Goal: Task Accomplishment & Management: Complete application form

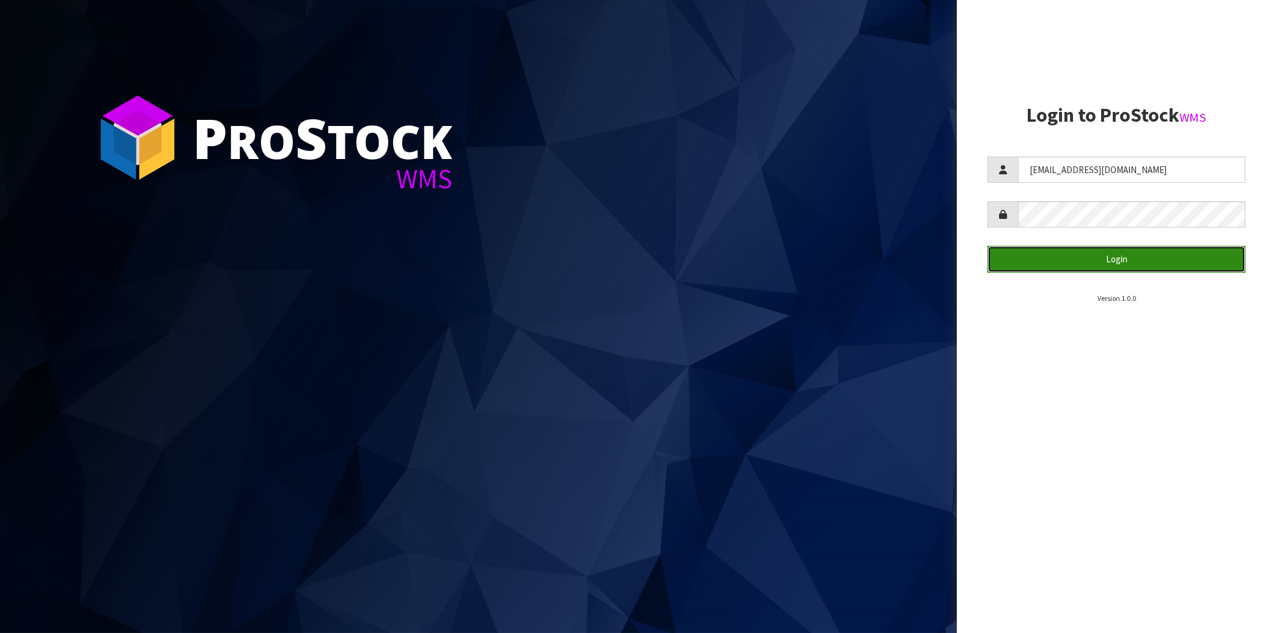
click at [1120, 252] on button "Login" at bounding box center [1116, 259] width 258 height 26
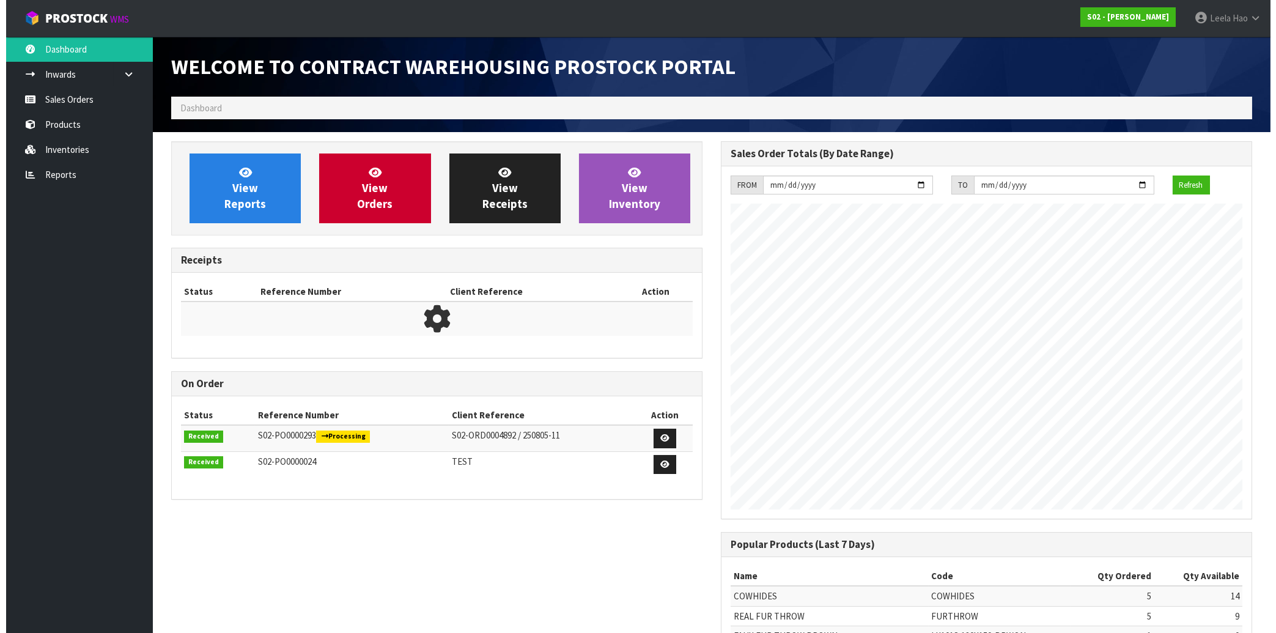
scroll to position [678, 549]
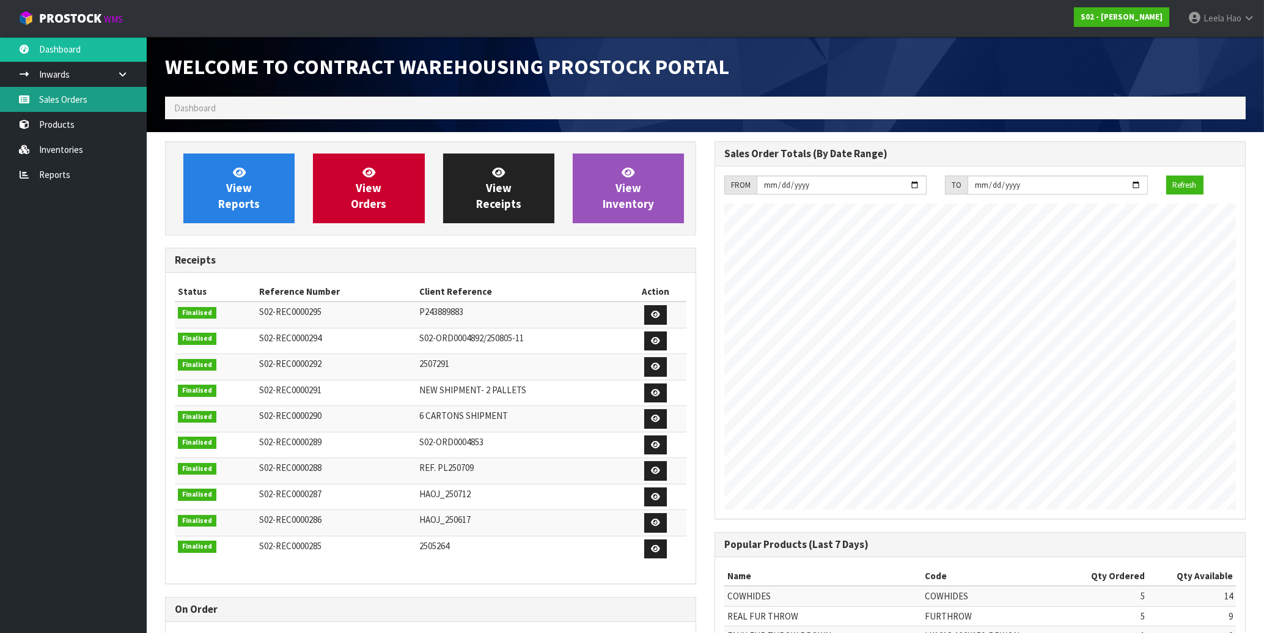
click at [63, 95] on link "Sales Orders" at bounding box center [73, 99] width 147 height 25
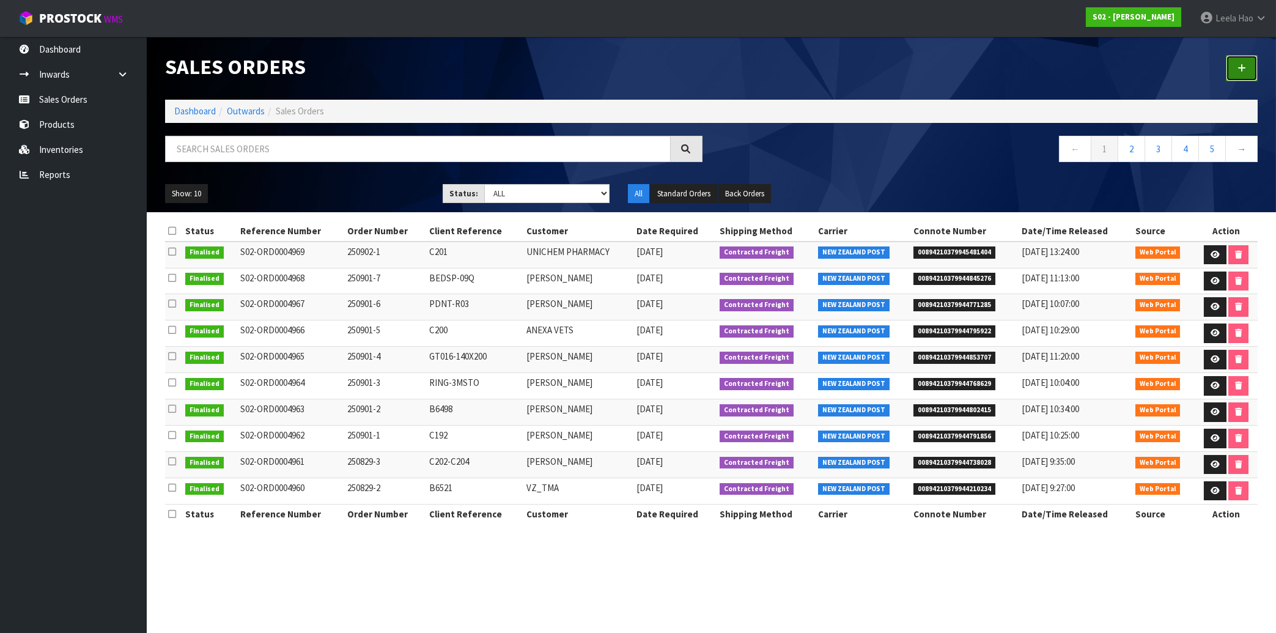
click at [1238, 74] on link at bounding box center [1242, 68] width 32 height 26
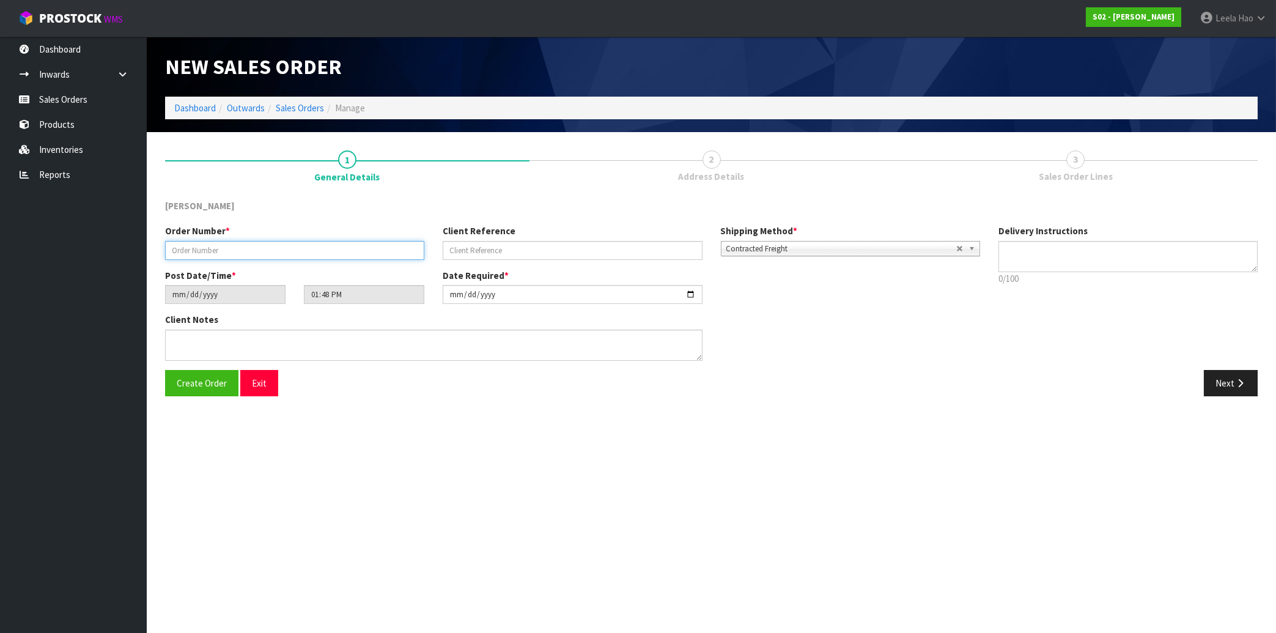
click at [367, 251] on input "text" at bounding box center [294, 250] width 259 height 19
type input "250903-1"
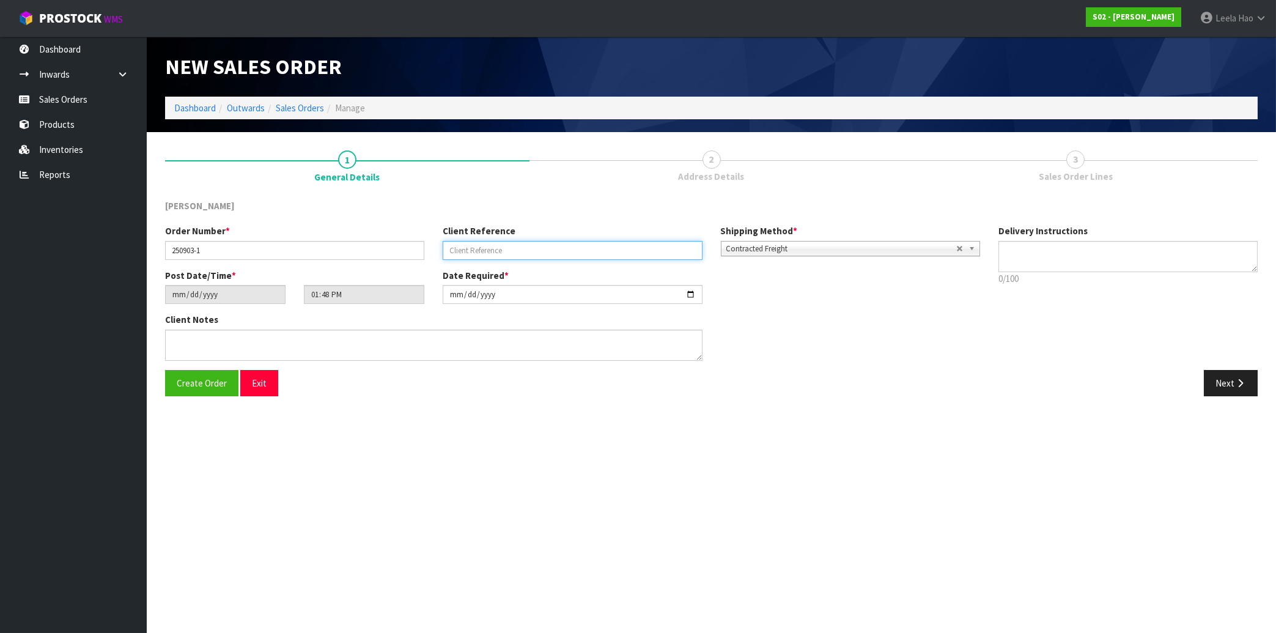
click at [540, 248] on input "text" at bounding box center [572, 250] width 259 height 19
type input "QUARTO-GT"
click at [1221, 380] on button "Next" at bounding box center [1231, 383] width 54 height 26
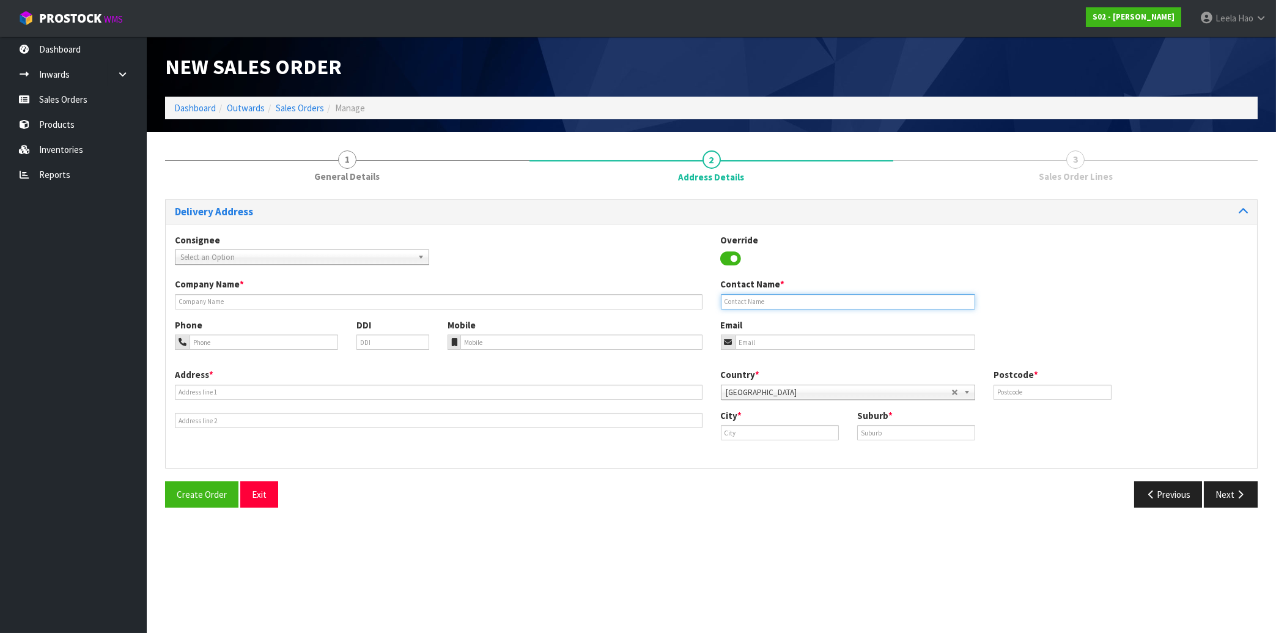
click at [782, 301] on input "text" at bounding box center [848, 301] width 254 height 15
paste input "[PERSON_NAME]"
type input "[PERSON_NAME]"
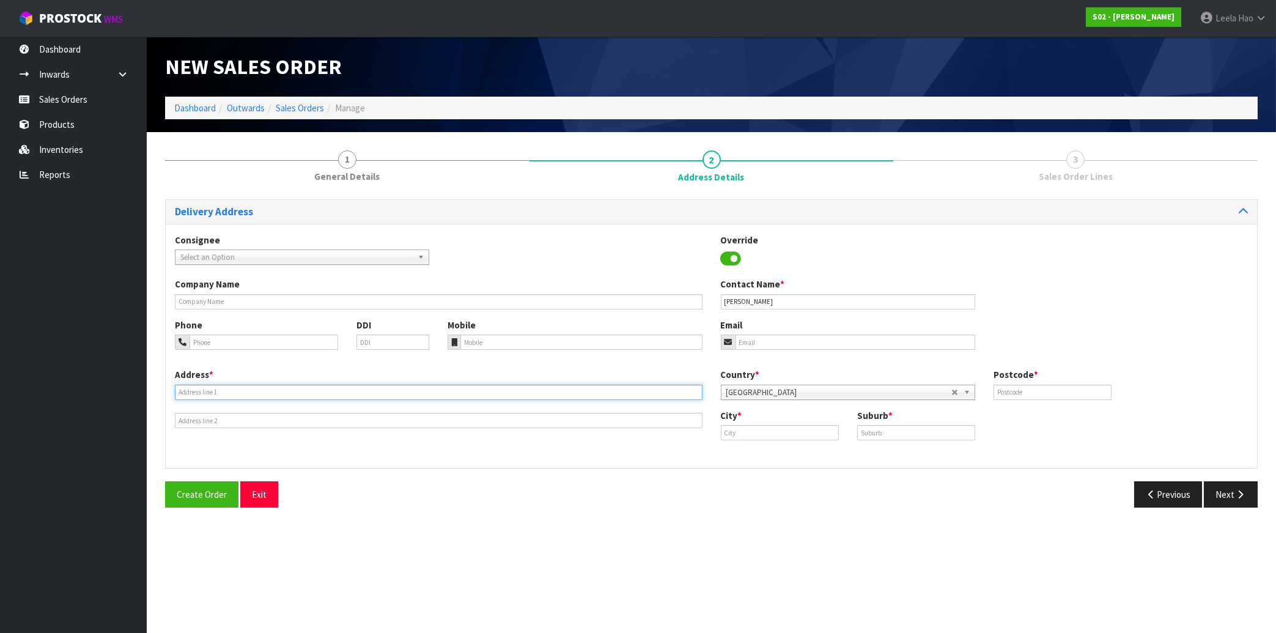
click at [290, 391] on input "text" at bounding box center [439, 392] width 528 height 15
paste input "[STREET_ADDRESS]"
type input "[STREET_ADDRESS]"
click at [903, 432] on input "text" at bounding box center [916, 432] width 118 height 15
paste input "[GEOGRAPHIC_DATA]"
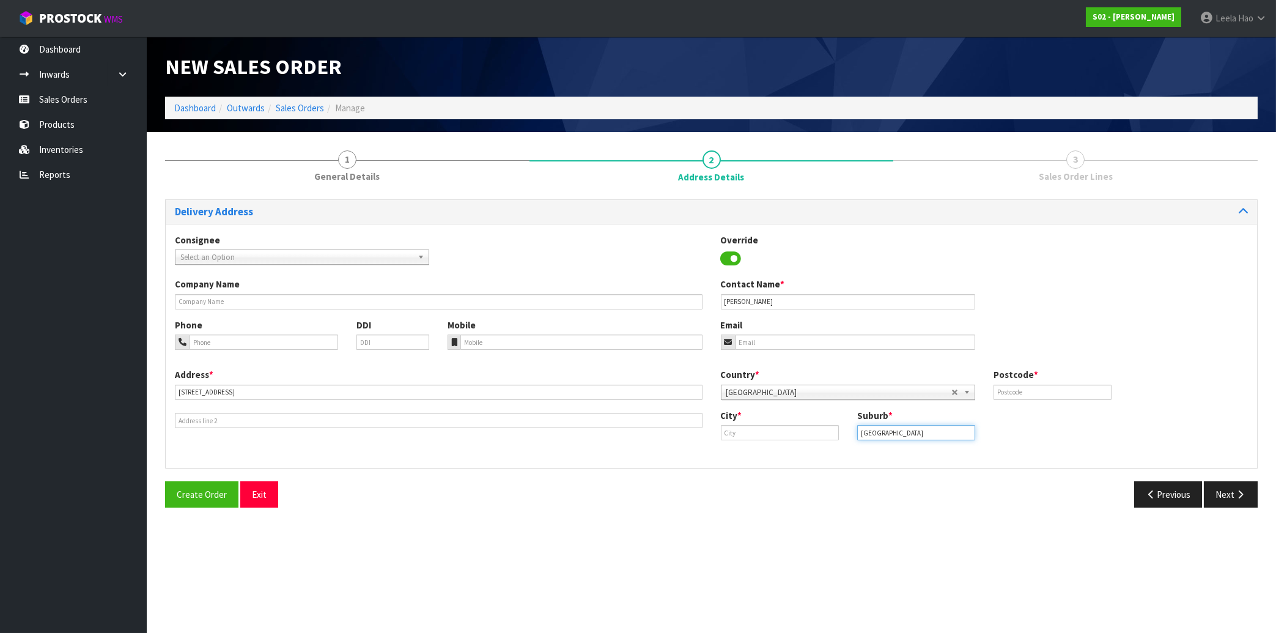
type input "[GEOGRAPHIC_DATA]"
click at [767, 435] on input "text" at bounding box center [780, 432] width 118 height 15
paste input "[PERSON_NAME]"
type input "[PERSON_NAME]"
click at [1026, 387] on input "text" at bounding box center [1052, 392] width 118 height 15
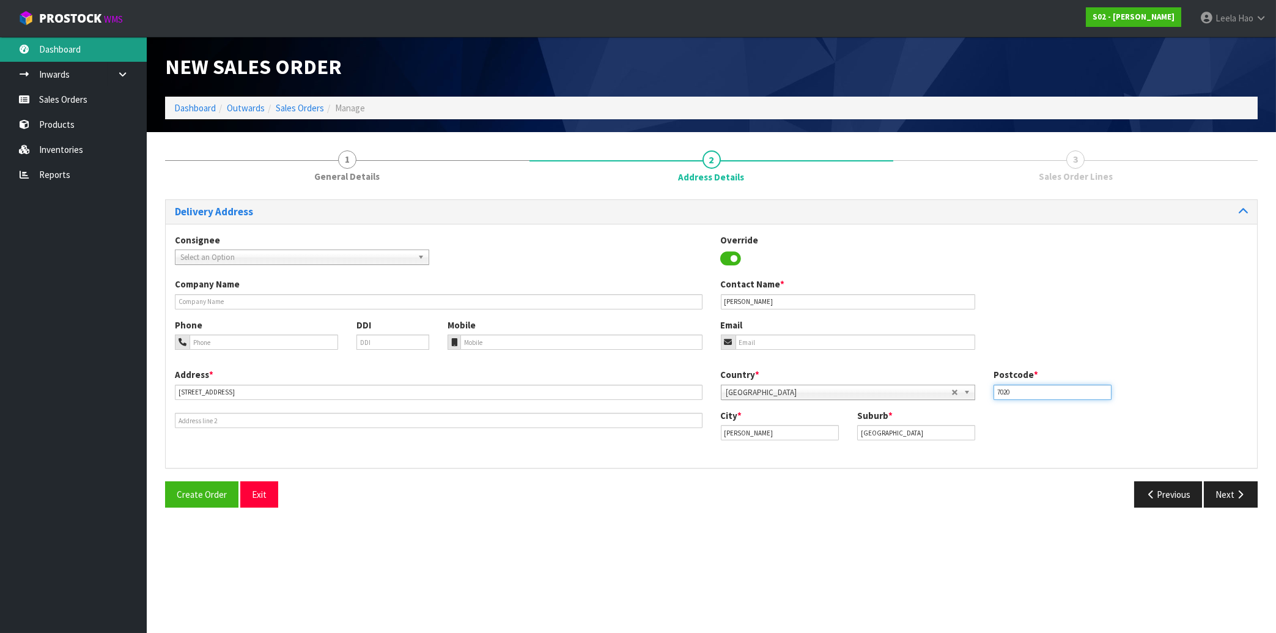
type input "7020"
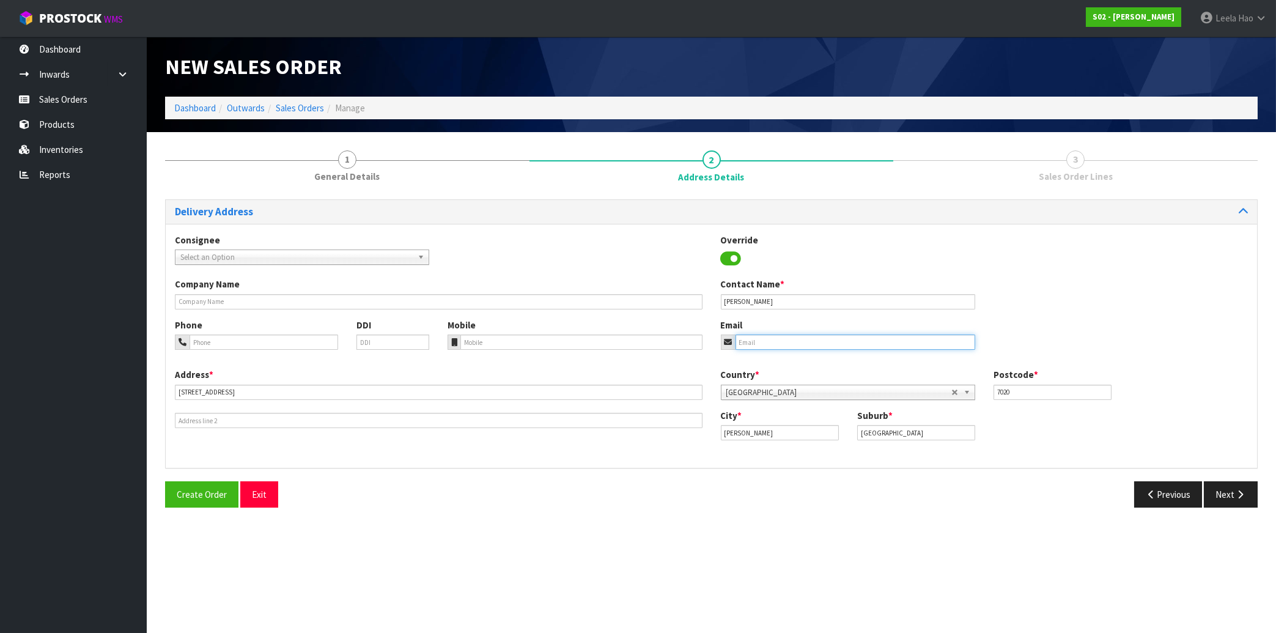
click at [768, 345] on input "email" at bounding box center [855, 341] width 240 height 15
paste input "[EMAIL_ADDRESS][DOMAIN_NAME]"
type input "[EMAIL_ADDRESS][DOMAIN_NAME]"
click at [1215, 493] on button "Next" at bounding box center [1231, 494] width 54 height 26
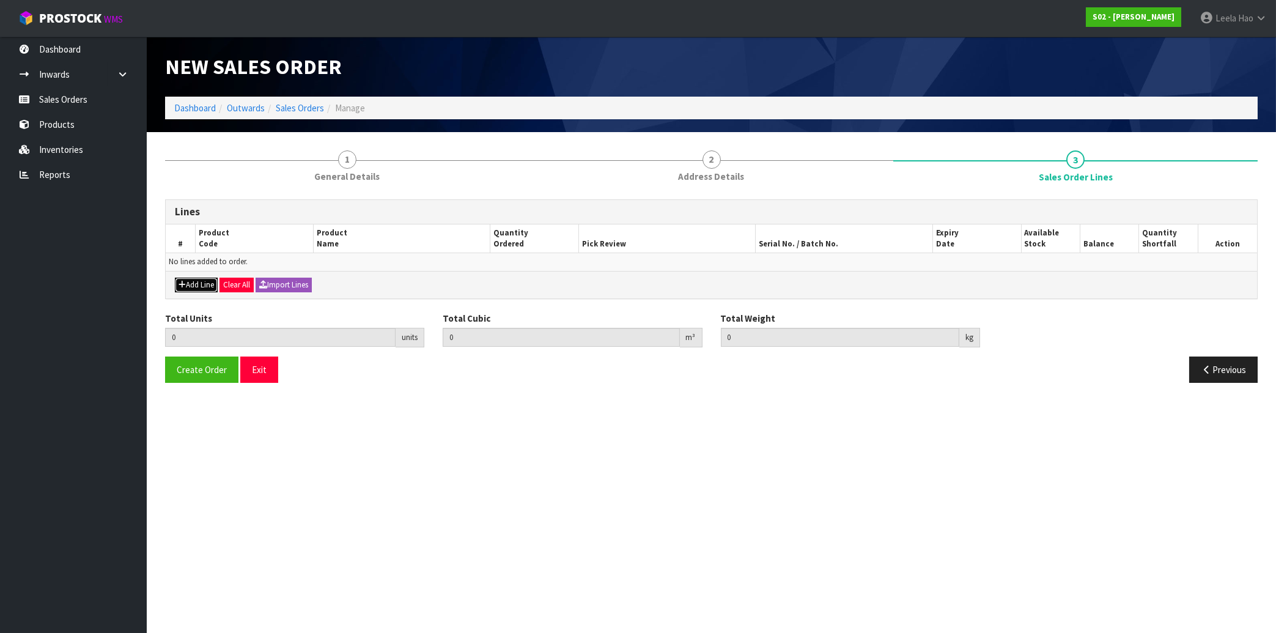
click at [201, 279] on button "Add Line" at bounding box center [196, 285] width 43 height 15
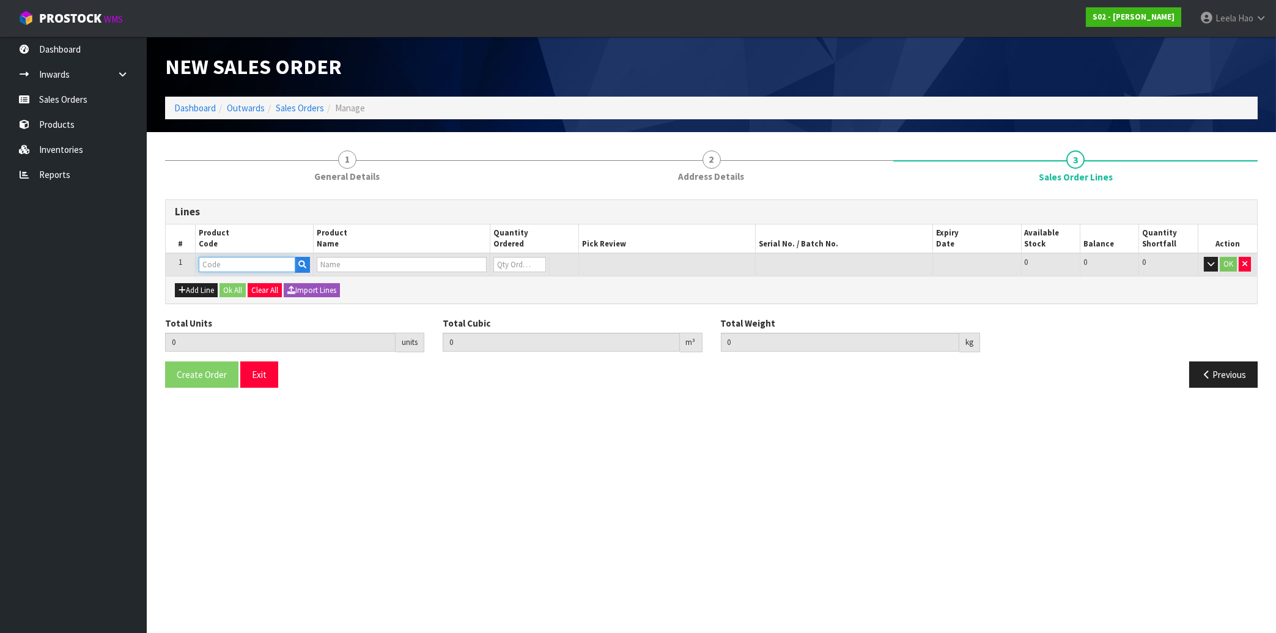
click at [232, 263] on input "text" at bounding box center [247, 264] width 97 height 15
type input "Q"
click at [259, 285] on link "Q UARTO-GT" at bounding box center [247, 284] width 97 height 17
type input "QUARTO-GT"
type input "0.000000"
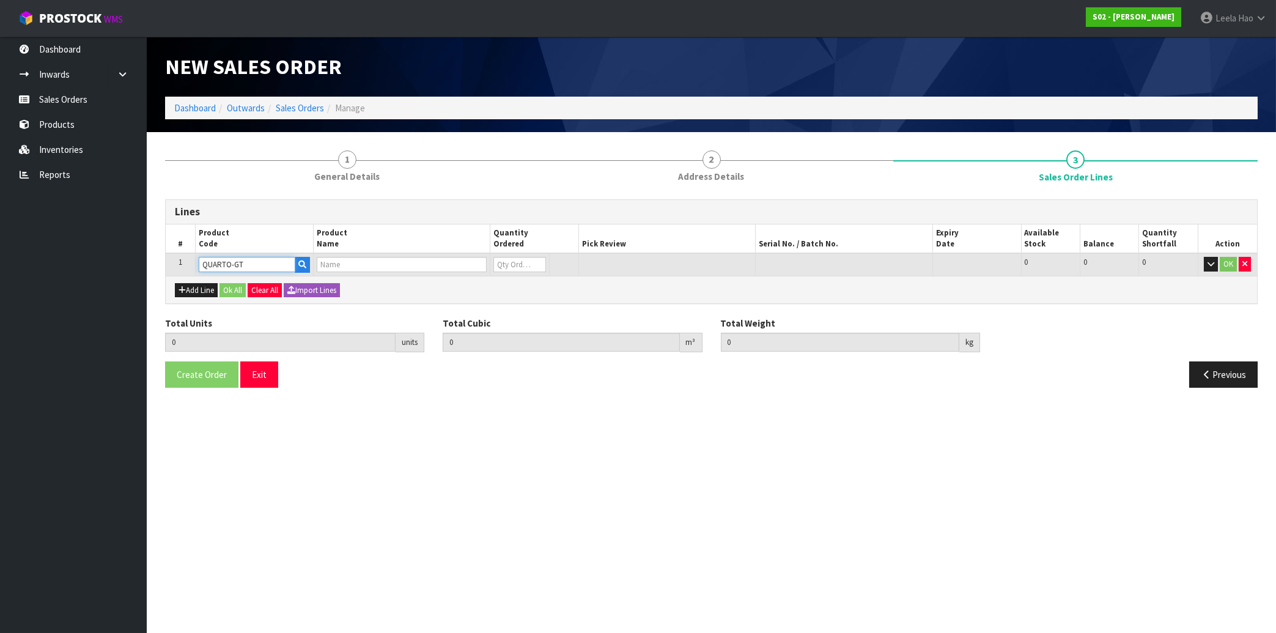
type input "0.000"
type input "QUARTO RUG GREY TIP"
type input "0"
type input "1"
type input "0.049"
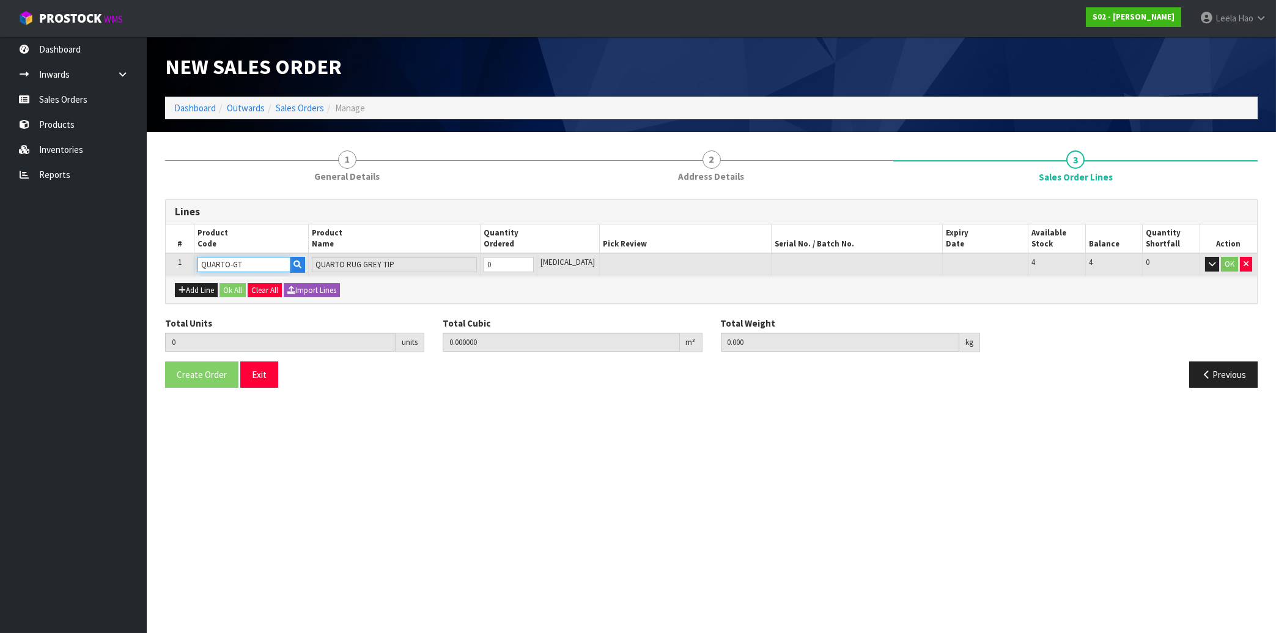
type input "3.15"
type input "1"
click at [534, 261] on input "1" at bounding box center [509, 264] width 50 height 15
click at [1225, 268] on button "OK" at bounding box center [1229, 264] width 17 height 15
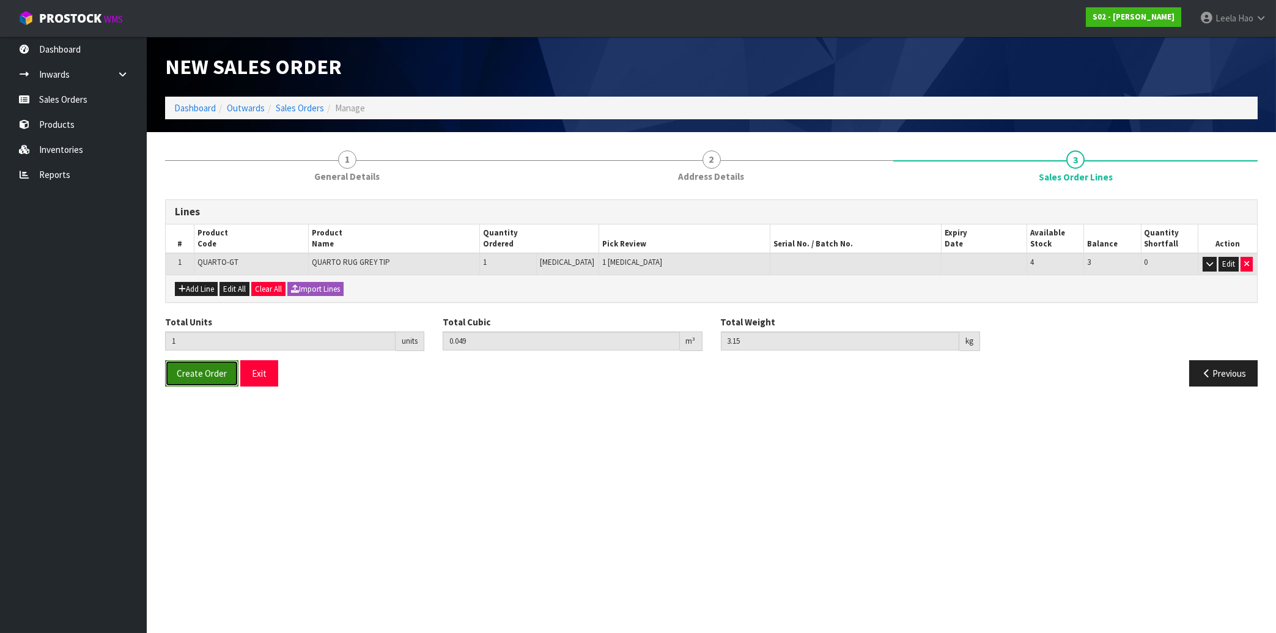
click at [203, 379] on button "Create Order" at bounding box center [201, 373] width 73 height 26
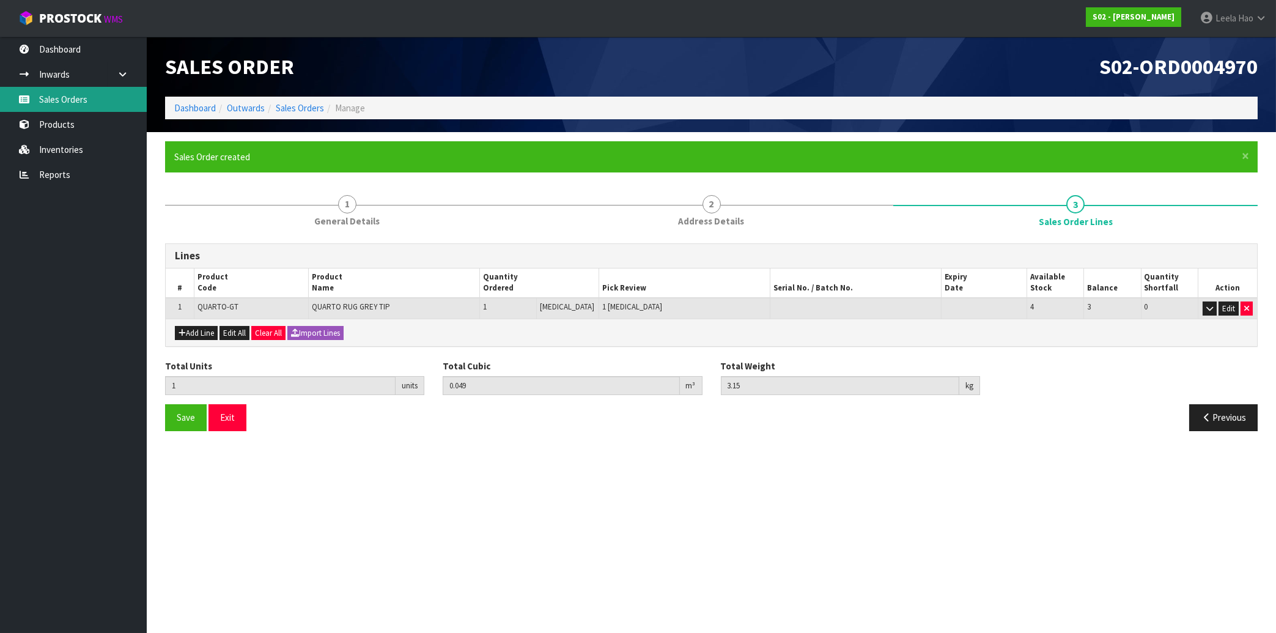
click at [86, 101] on link "Sales Orders" at bounding box center [73, 99] width 147 height 25
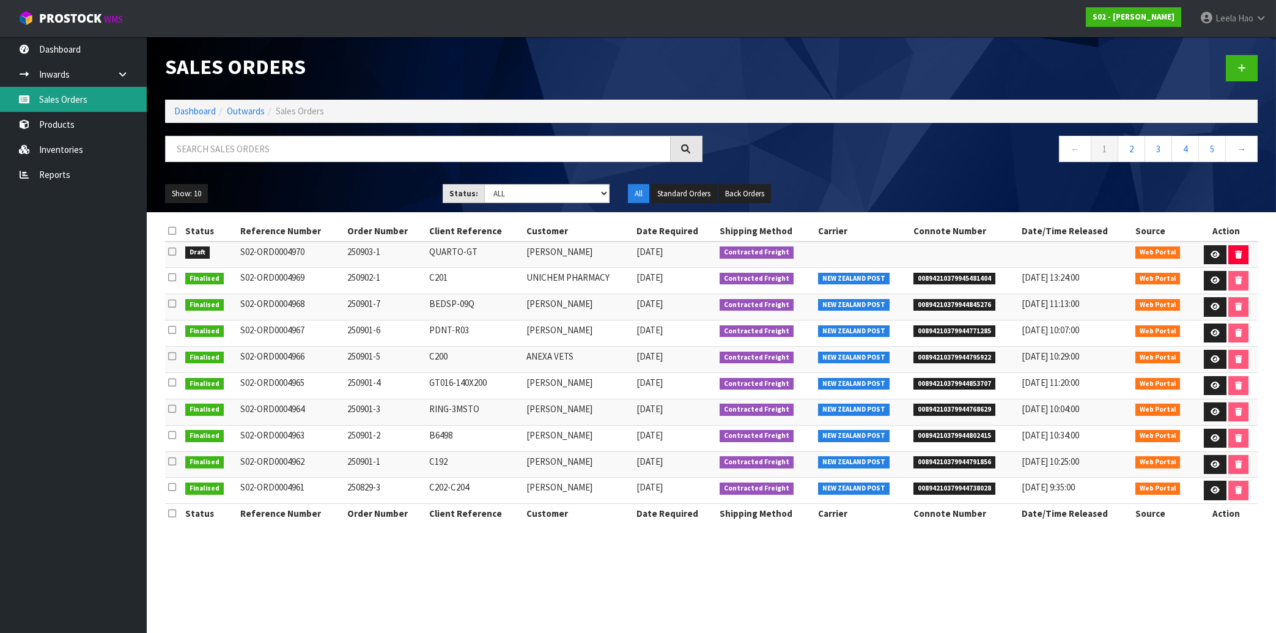
click at [78, 94] on link "Sales Orders" at bounding box center [73, 99] width 147 height 25
click at [81, 146] on link "Inventories" at bounding box center [73, 149] width 147 height 25
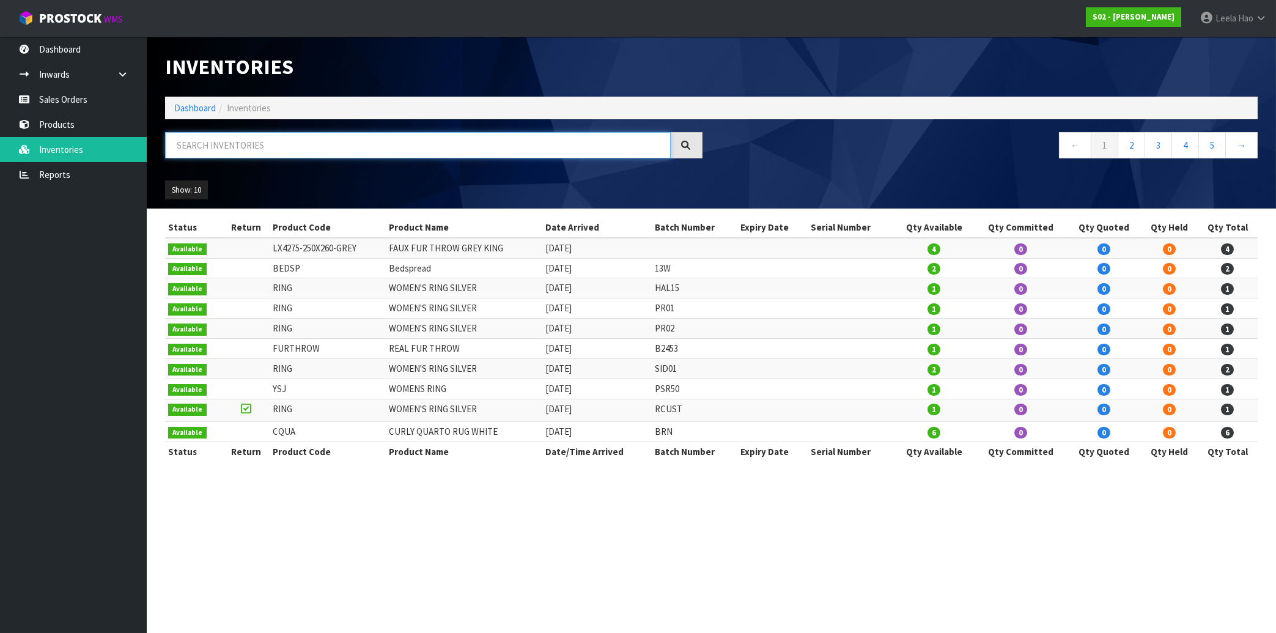
click at [199, 147] on input "text" at bounding box center [418, 145] width 506 height 26
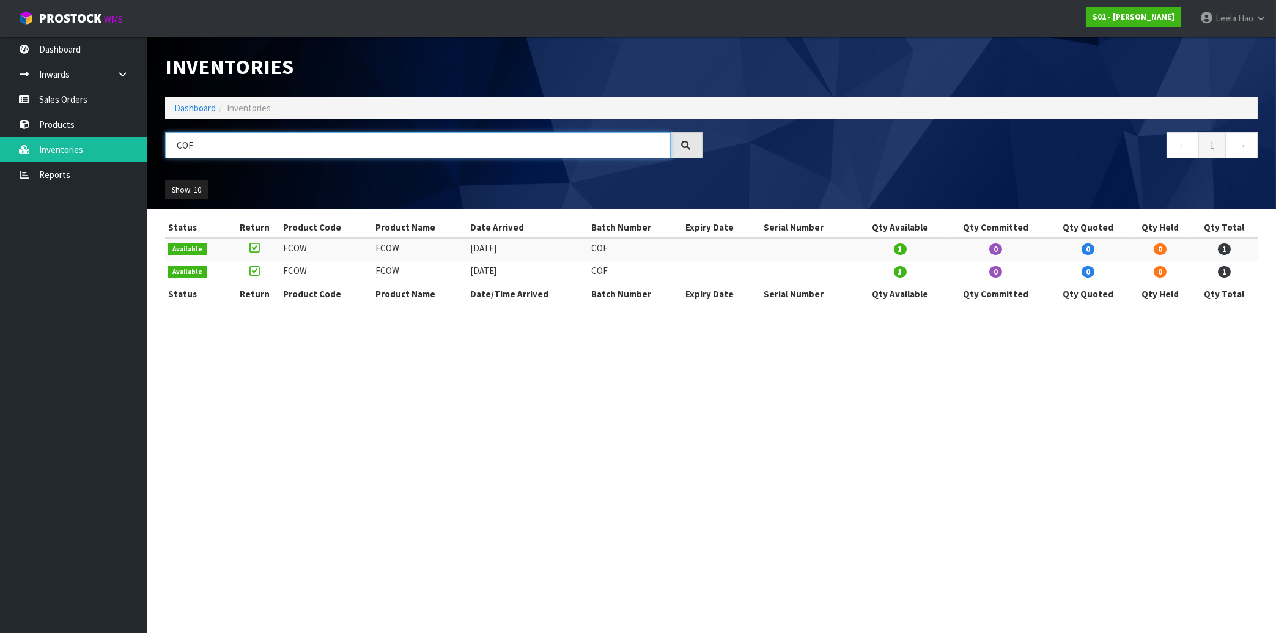
type input "COF"
click at [35, 103] on link "Sales Orders" at bounding box center [73, 99] width 147 height 25
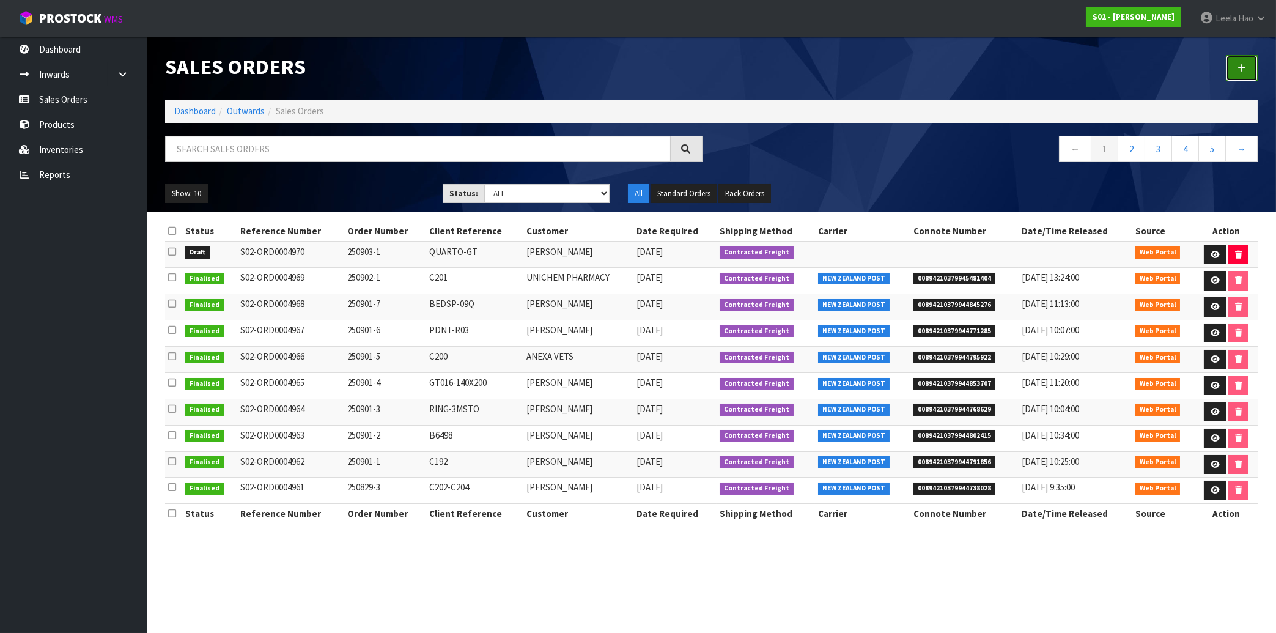
click at [1244, 71] on icon at bounding box center [1241, 68] width 9 height 9
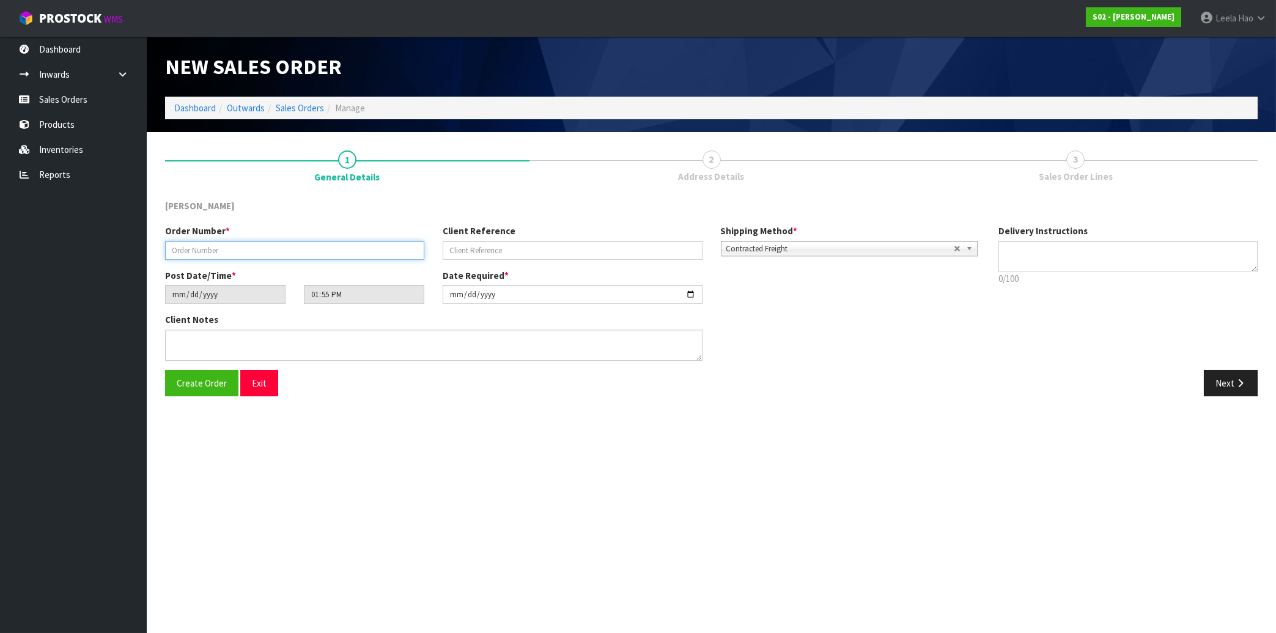
click at [344, 248] on input "text" at bounding box center [294, 250] width 259 height 19
type input "250903-2"
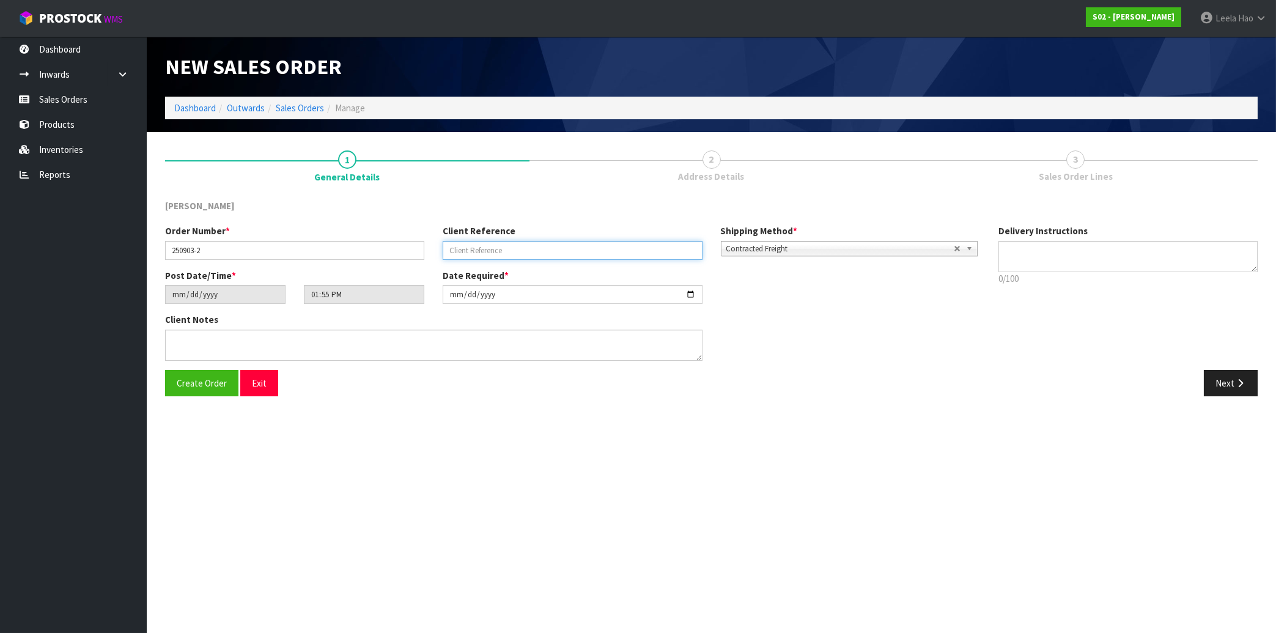
click at [602, 250] on input "text" at bounding box center [572, 250] width 259 height 19
type input "FCOW-COF"
click at [1240, 385] on icon "button" at bounding box center [1240, 382] width 12 height 9
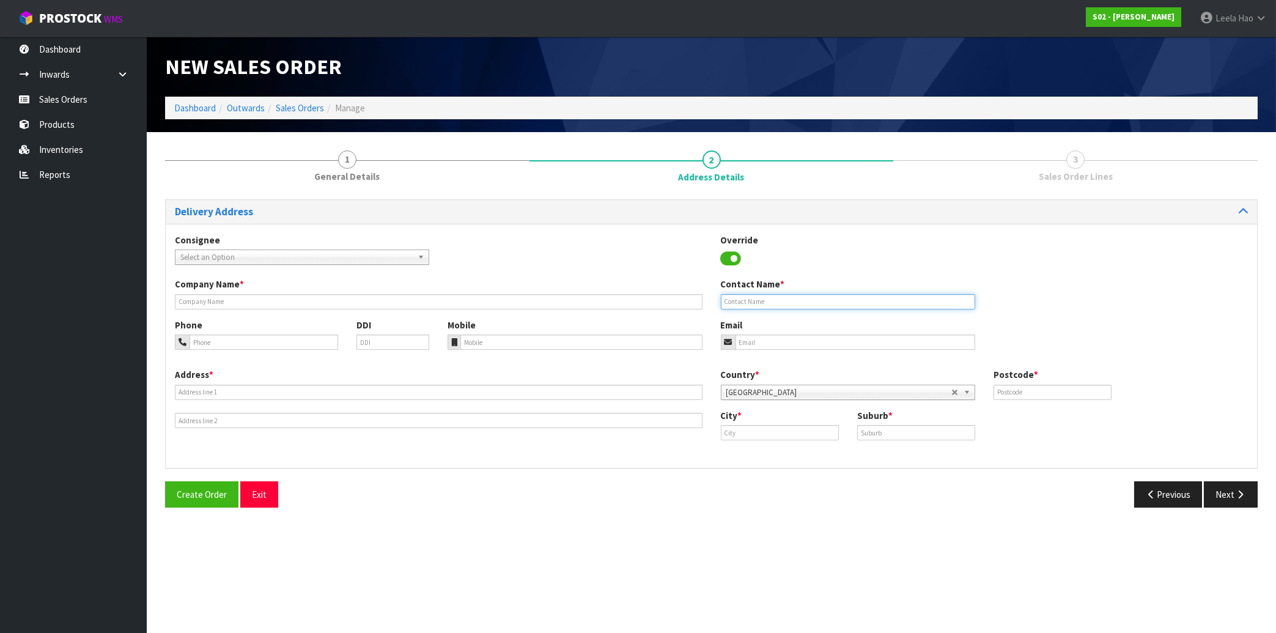
click at [863, 300] on input "text" at bounding box center [848, 301] width 254 height 15
paste input "[MEDICAL_DATA][PERSON_NAME]"
type input "[MEDICAL_DATA][PERSON_NAME]"
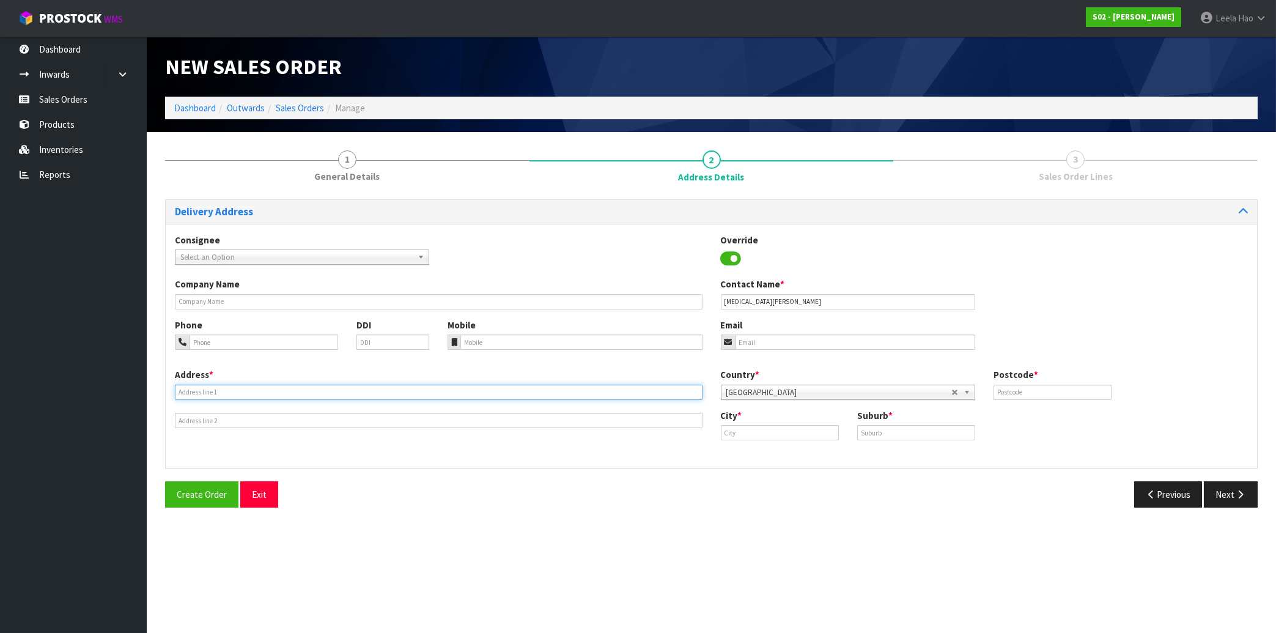
click at [292, 391] on input "text" at bounding box center [439, 392] width 528 height 15
paste input "[STREET_ADDRESS]"
type input "[STREET_ADDRESS]"
click at [883, 427] on input "text" at bounding box center [916, 432] width 118 height 15
paste input "TAURANGA"
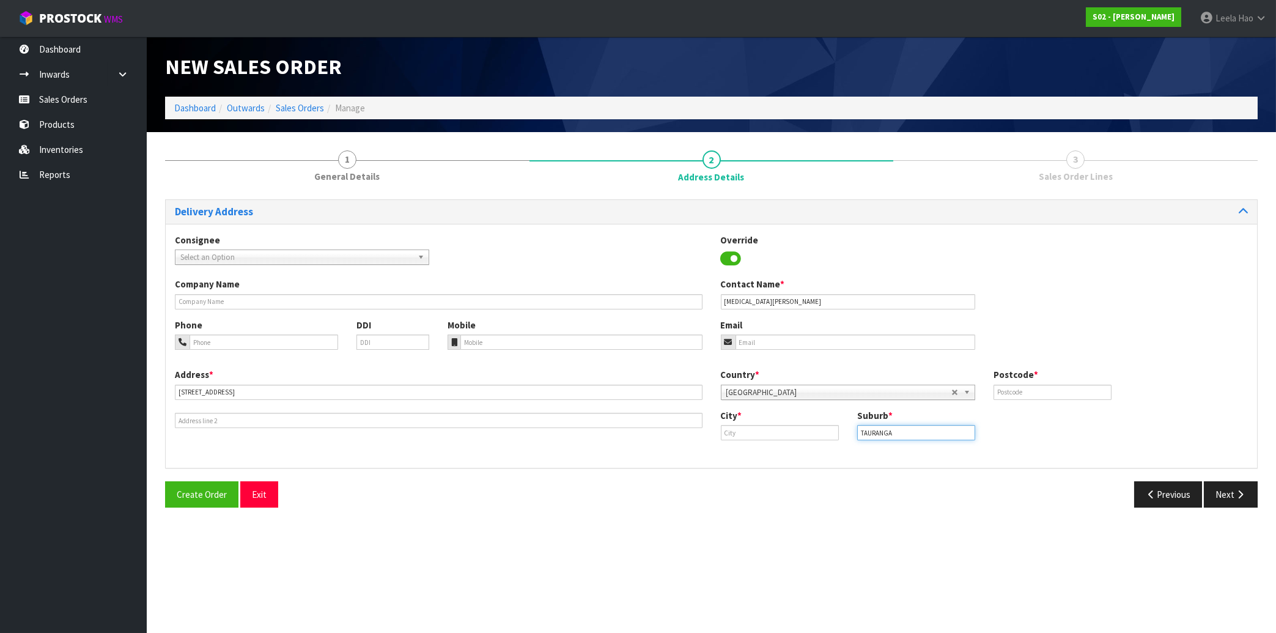
type input "TAURANGA"
click at [757, 431] on input "text" at bounding box center [780, 432] width 118 height 15
paste input "[GEOGRAPHIC_DATA]"
type input "[GEOGRAPHIC_DATA]"
click at [1051, 387] on input "text" at bounding box center [1052, 392] width 118 height 15
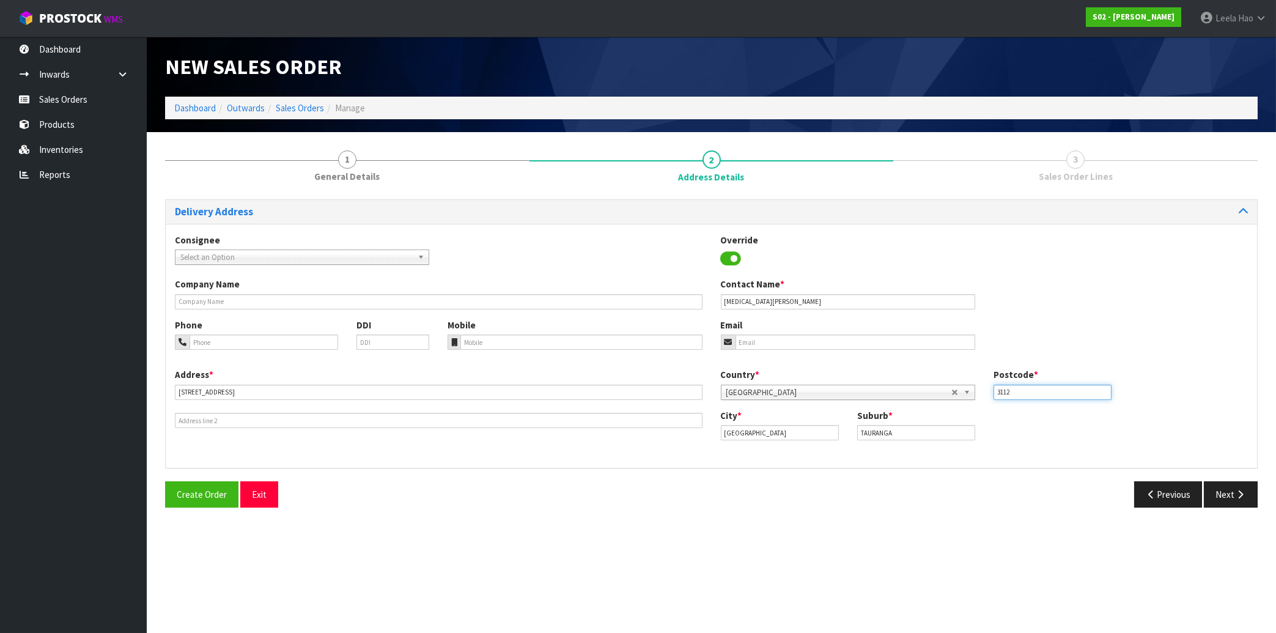
type input "3112"
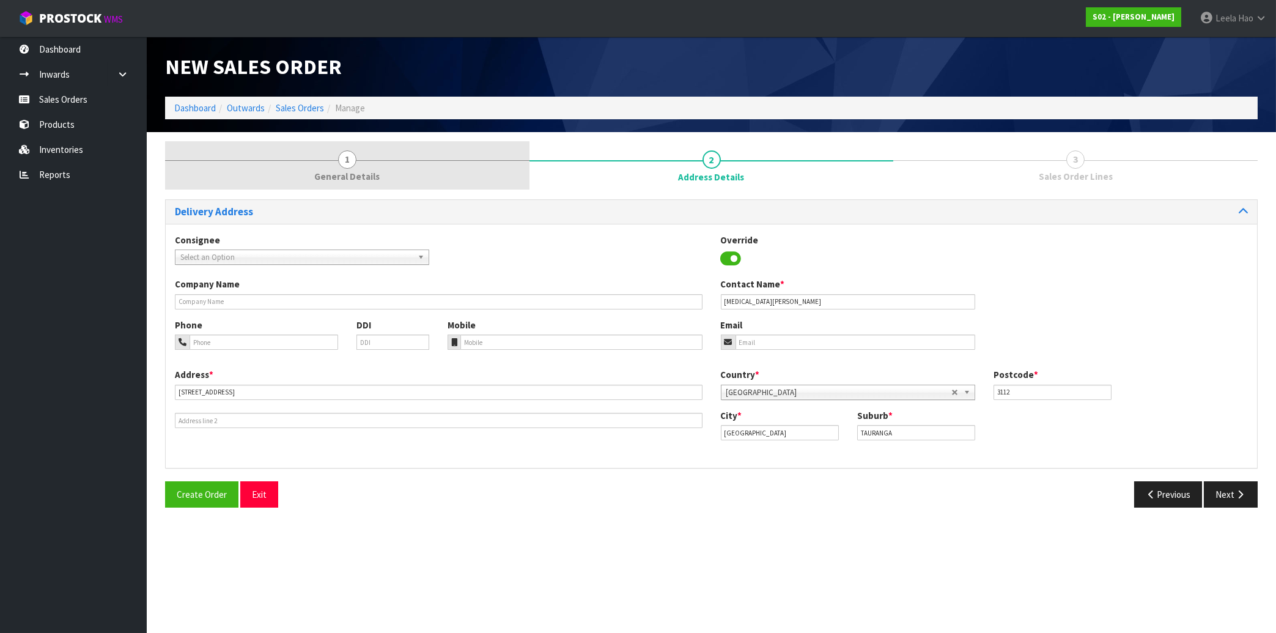
click at [355, 158] on span "1" at bounding box center [347, 159] width 18 height 18
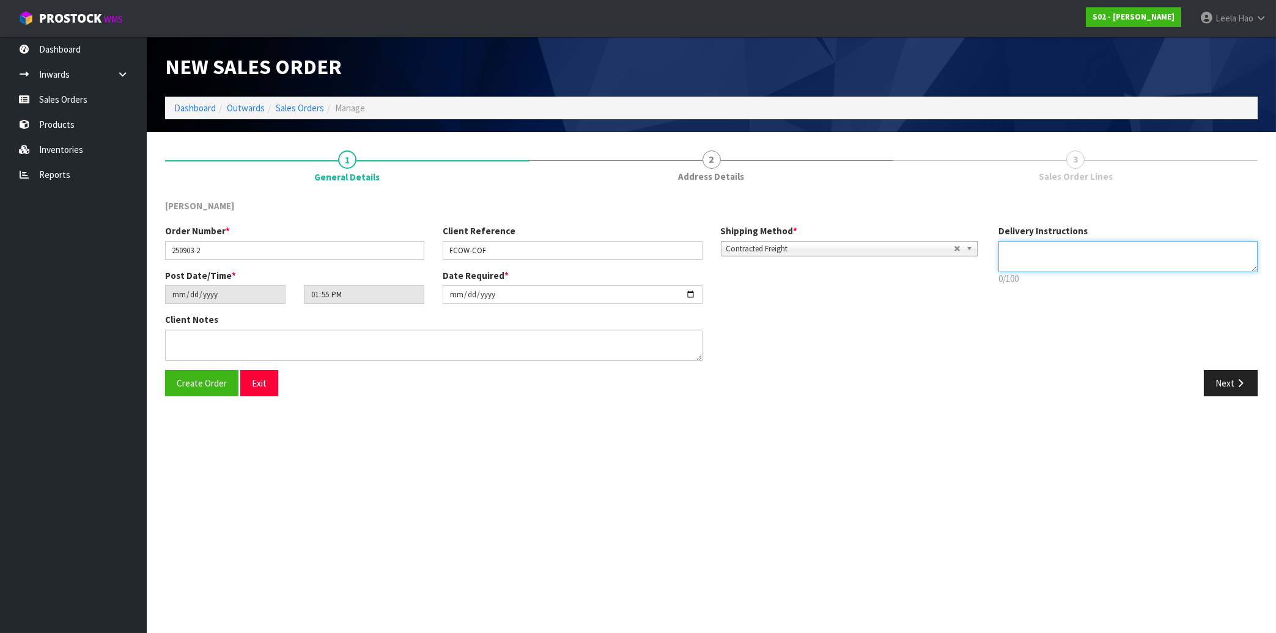
click at [1064, 250] on textarea at bounding box center [1127, 256] width 259 height 31
paste textarea "BACK HOUSE"
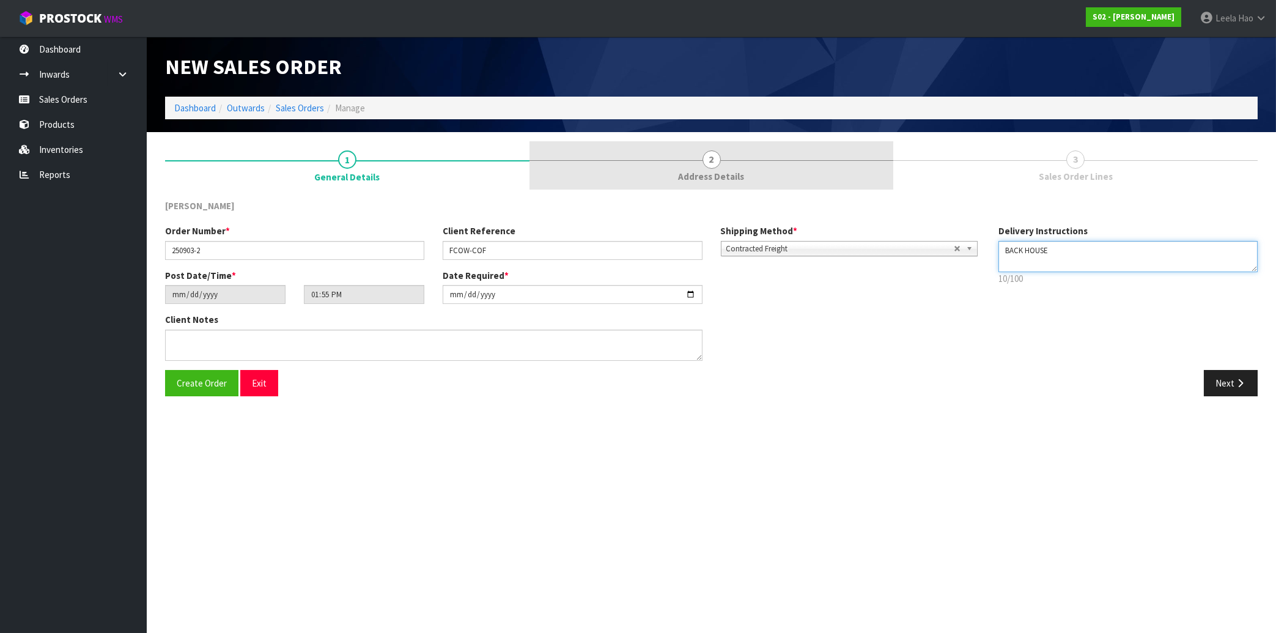
type textarea "BACK HOUSE"
click at [707, 167] on span "2" at bounding box center [711, 159] width 18 height 18
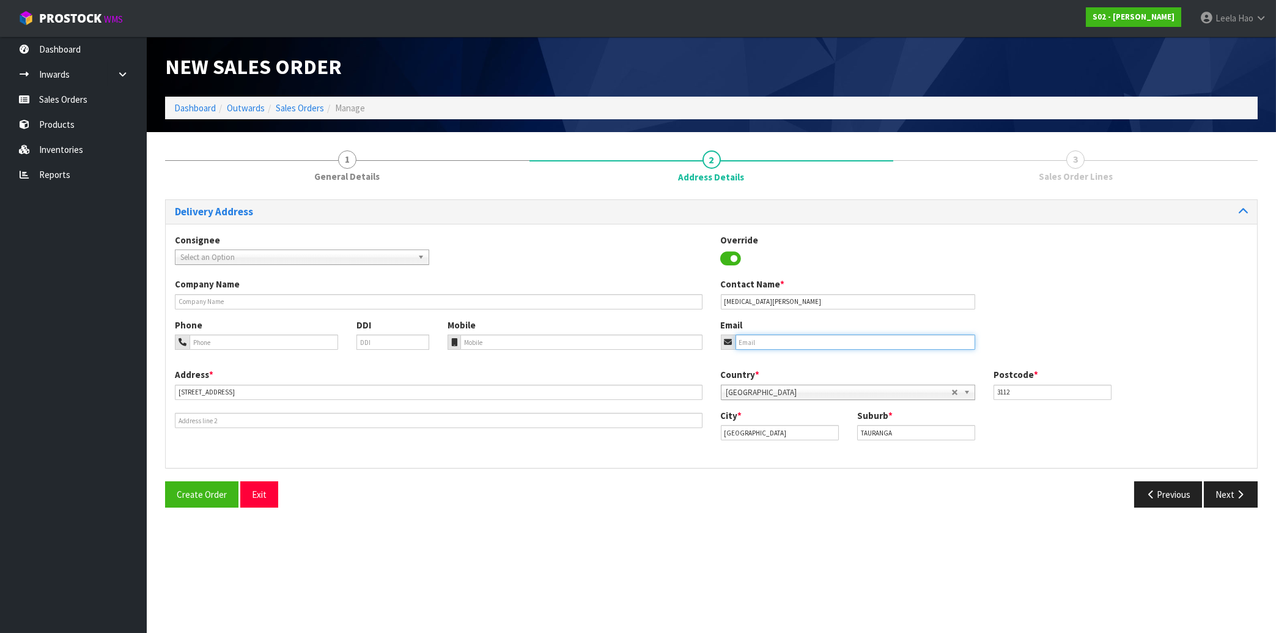
click at [775, 340] on input "email" at bounding box center [855, 341] width 240 height 15
paste input "[EMAIL_ADDRESS][DOMAIN_NAME]"
type input "[EMAIL_ADDRESS][DOMAIN_NAME]"
click at [1234, 493] on button "Next" at bounding box center [1231, 494] width 54 height 26
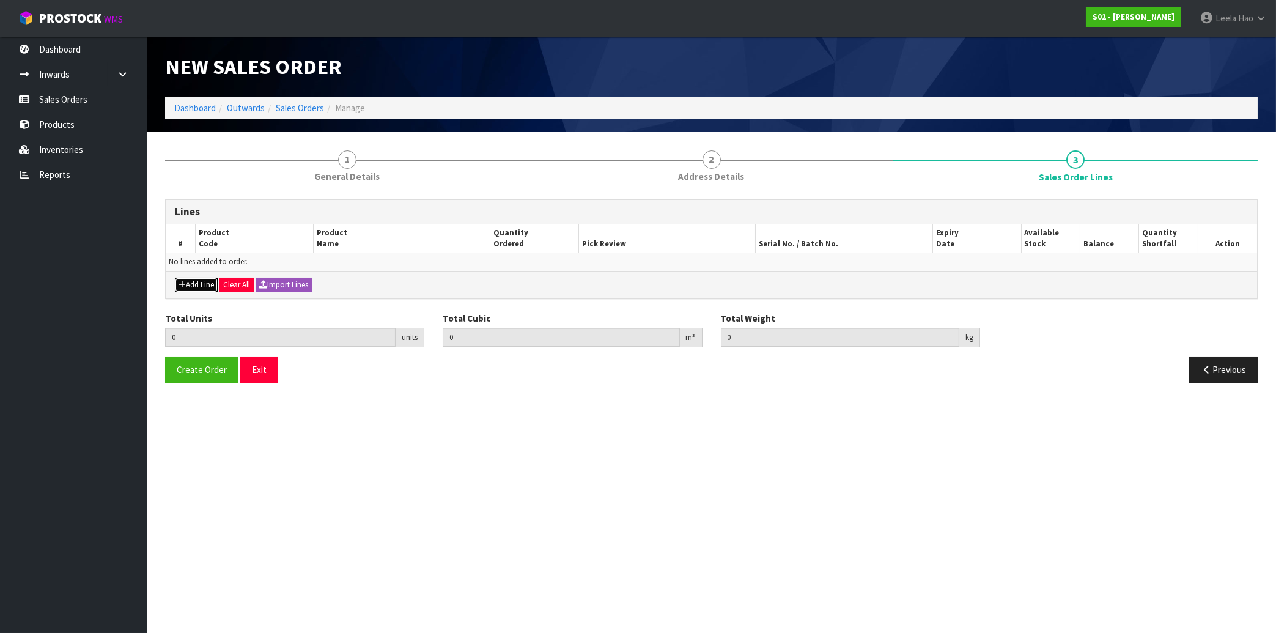
click at [205, 284] on button "Add Line" at bounding box center [196, 285] width 43 height 15
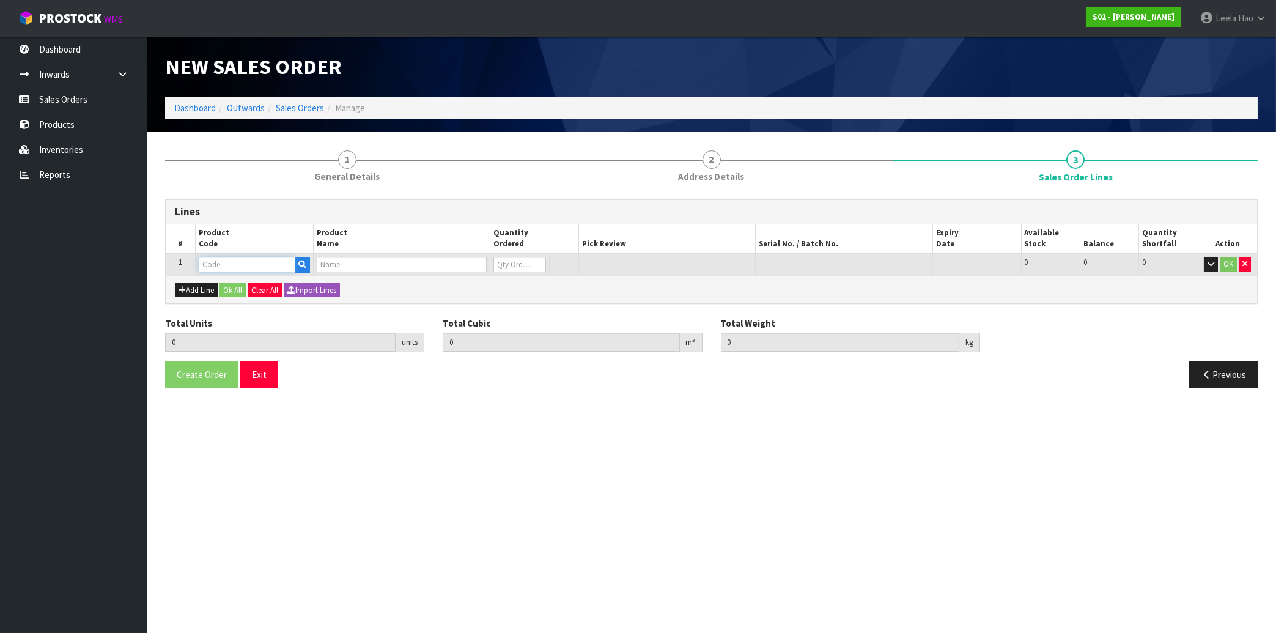
click at [224, 265] on input "text" at bounding box center [247, 264] width 97 height 15
type input "FC"
click at [234, 290] on link "FC OW" at bounding box center [247, 284] width 97 height 17
type input "FCOW"
type input "0.000000"
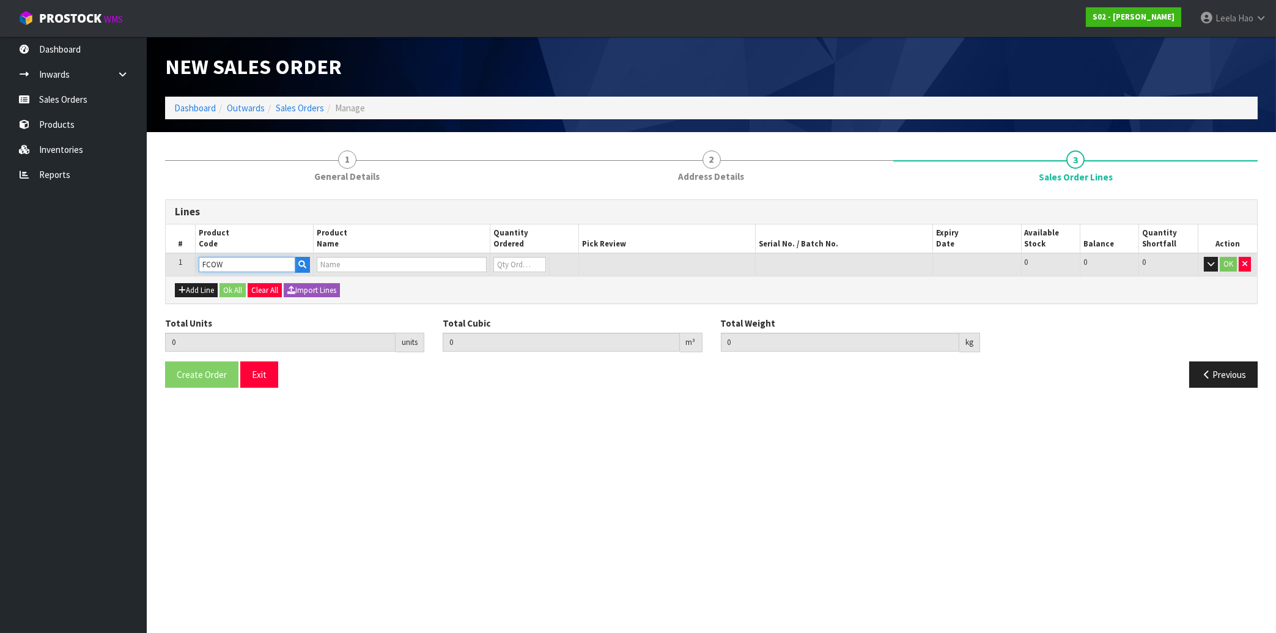
type input "0.000"
type input "FCOW"
type input "0"
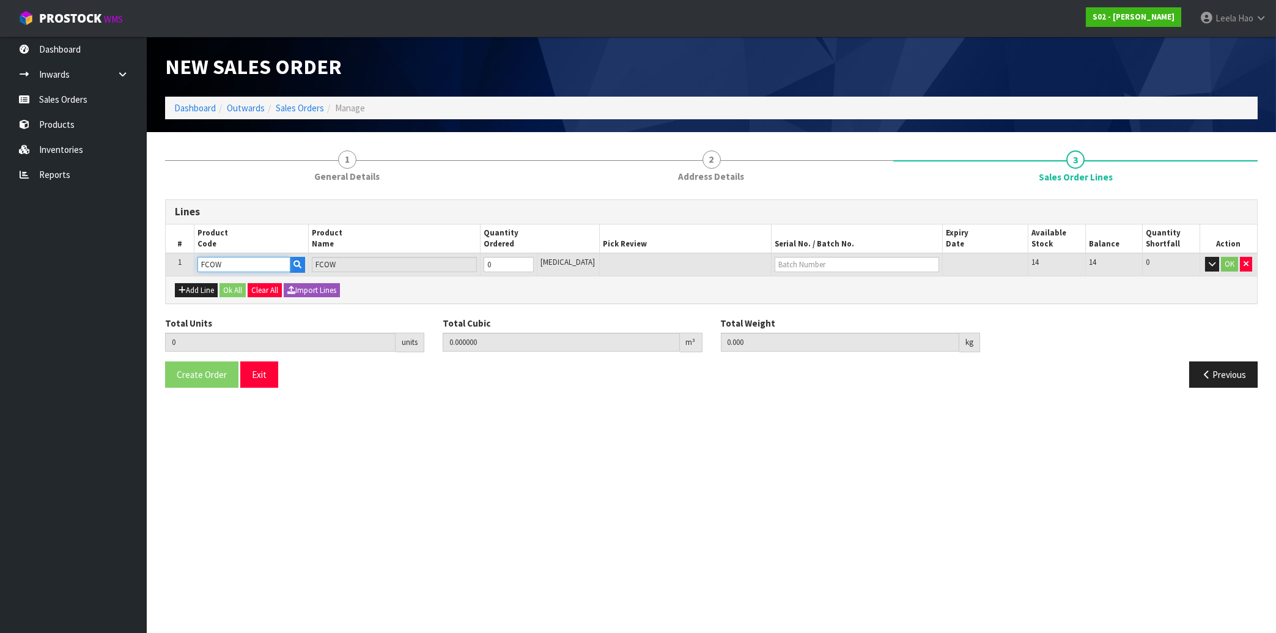
type input "1"
type input "0.00054"
type input "2.7"
type input "1"
drag, startPoint x: 539, startPoint y: 262, endPoint x: 578, endPoint y: 263, distance: 39.1
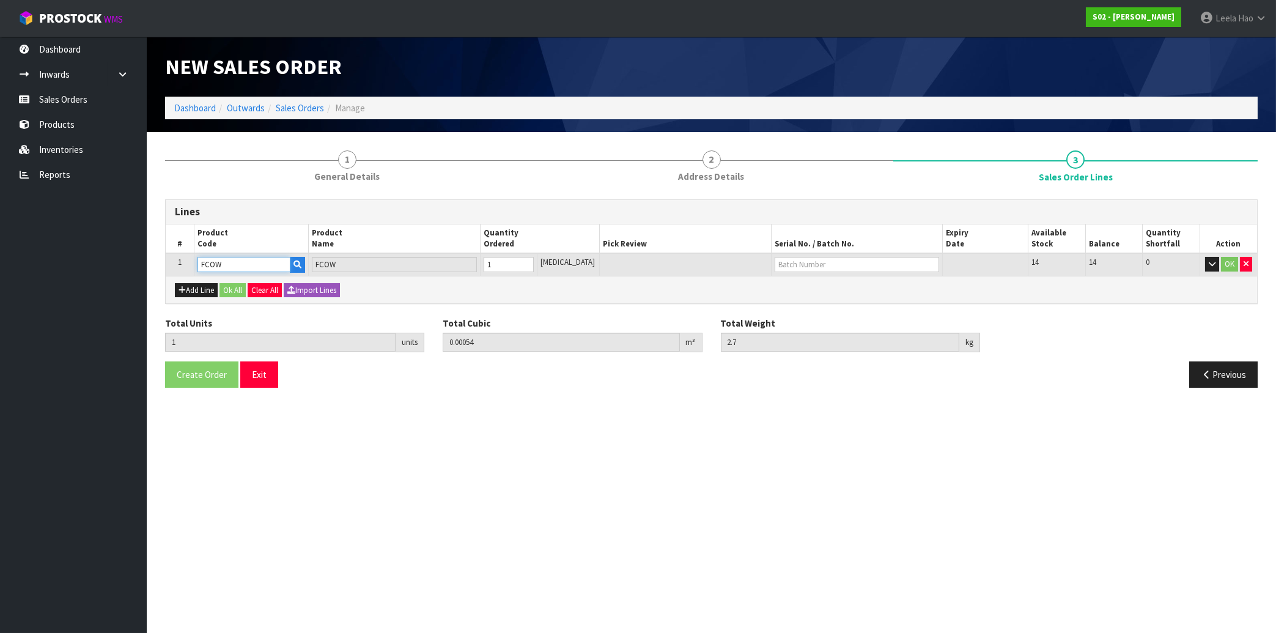
click at [534, 261] on input "1" at bounding box center [509, 264] width 50 height 15
click at [794, 262] on input "text" at bounding box center [857, 264] width 164 height 15
type input "C"
click at [812, 286] on link "C OF" at bounding box center [807, 284] width 97 height 17
type input "COF"
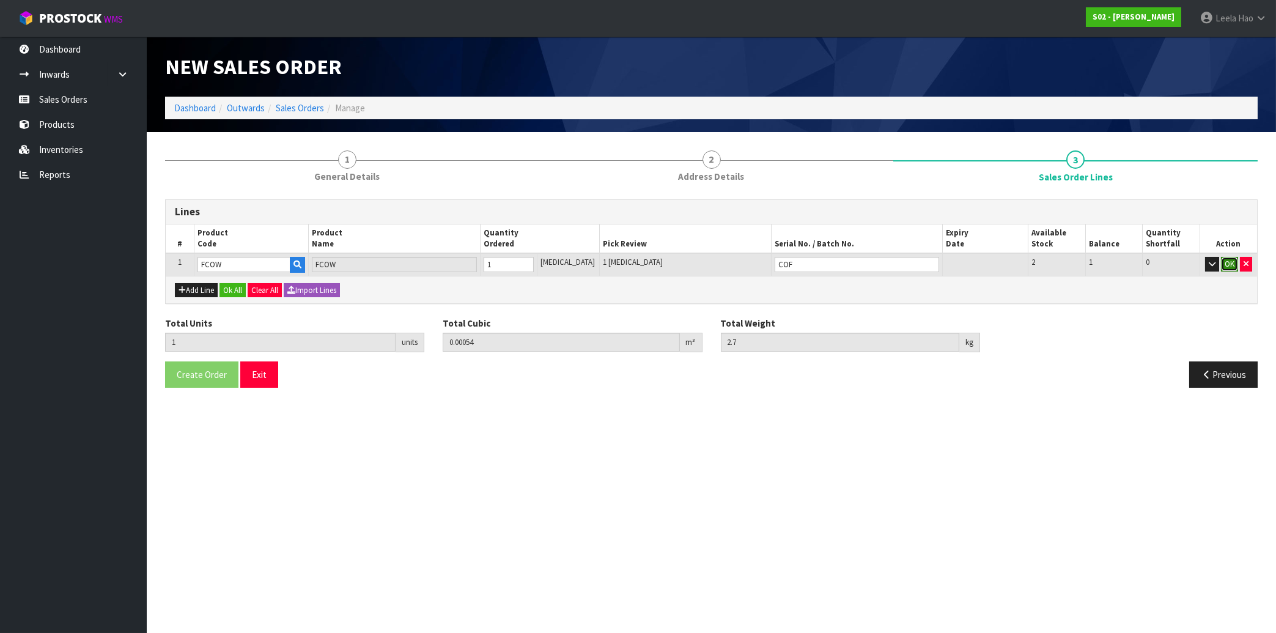
click at [1228, 265] on button "OK" at bounding box center [1229, 264] width 17 height 15
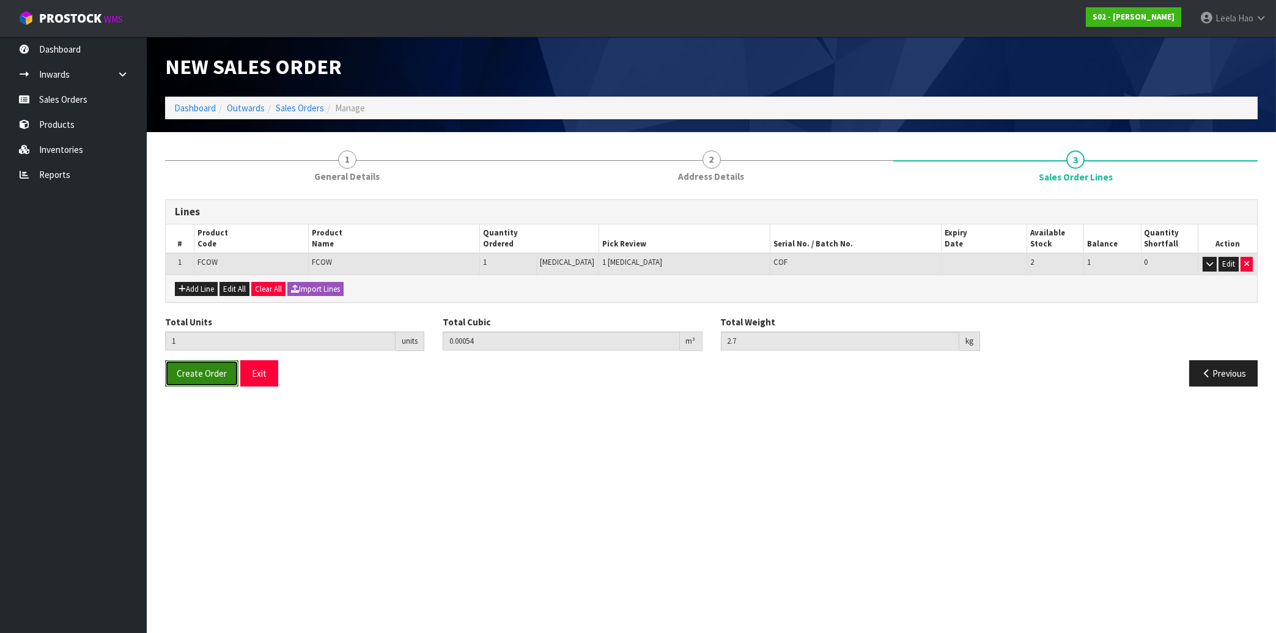
click at [212, 377] on span "Create Order" at bounding box center [202, 373] width 50 height 12
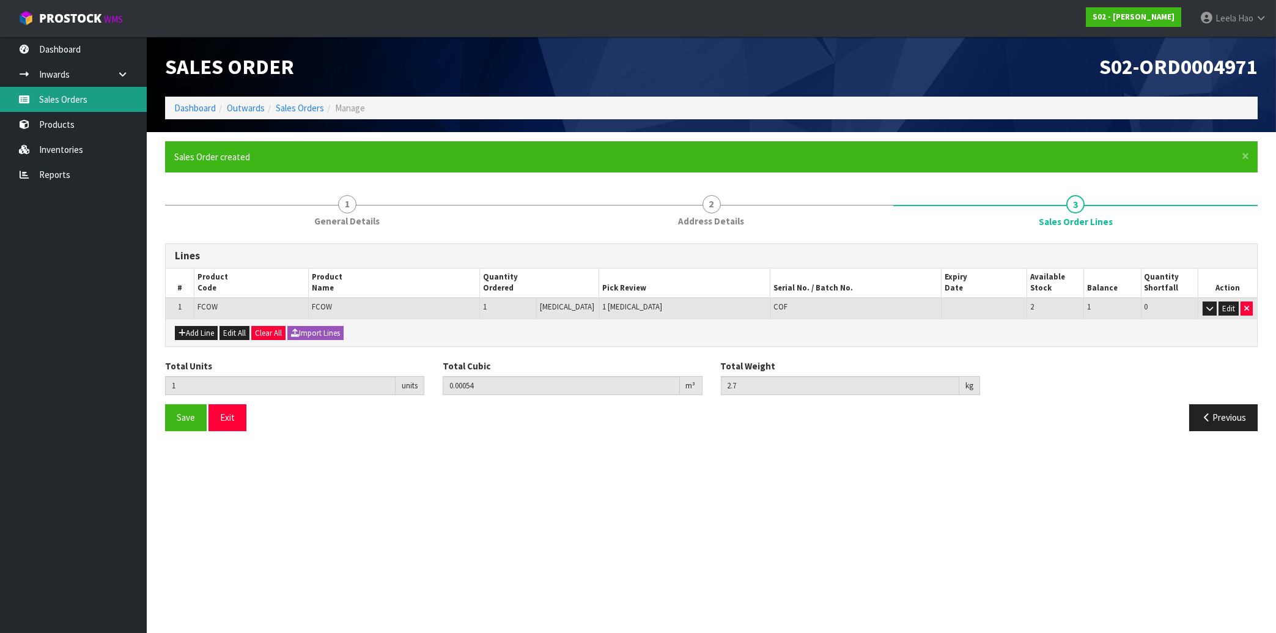
click at [71, 97] on link "Sales Orders" at bounding box center [73, 99] width 147 height 25
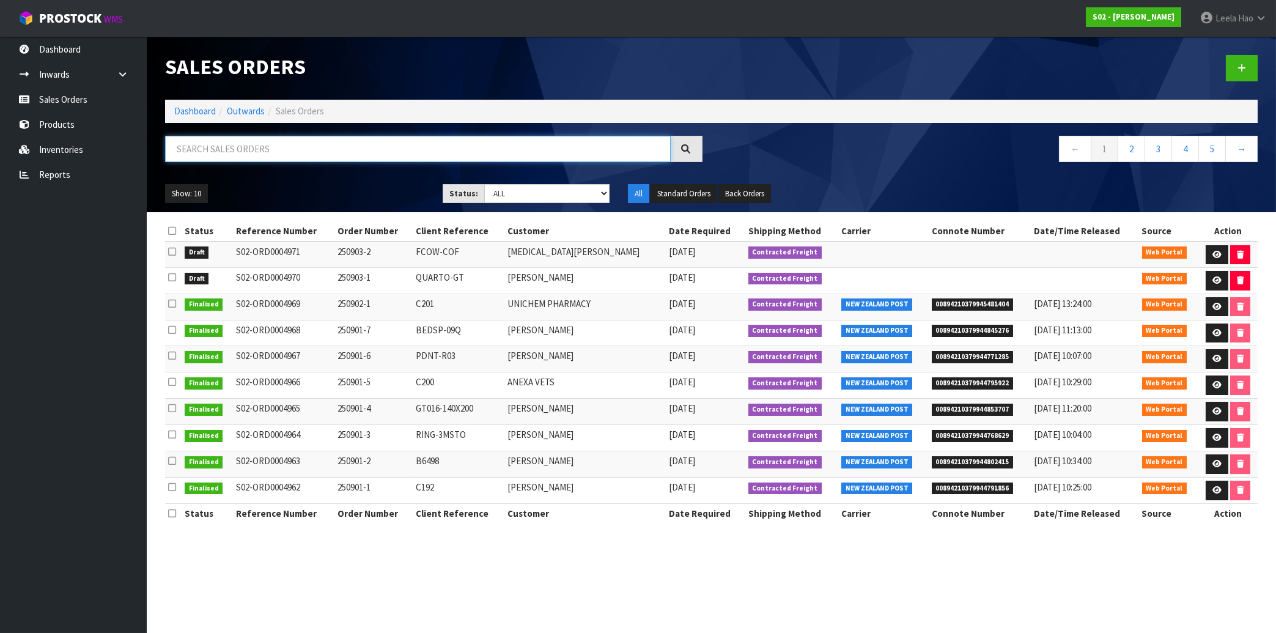
click at [244, 148] on input "text" at bounding box center [418, 149] width 506 height 26
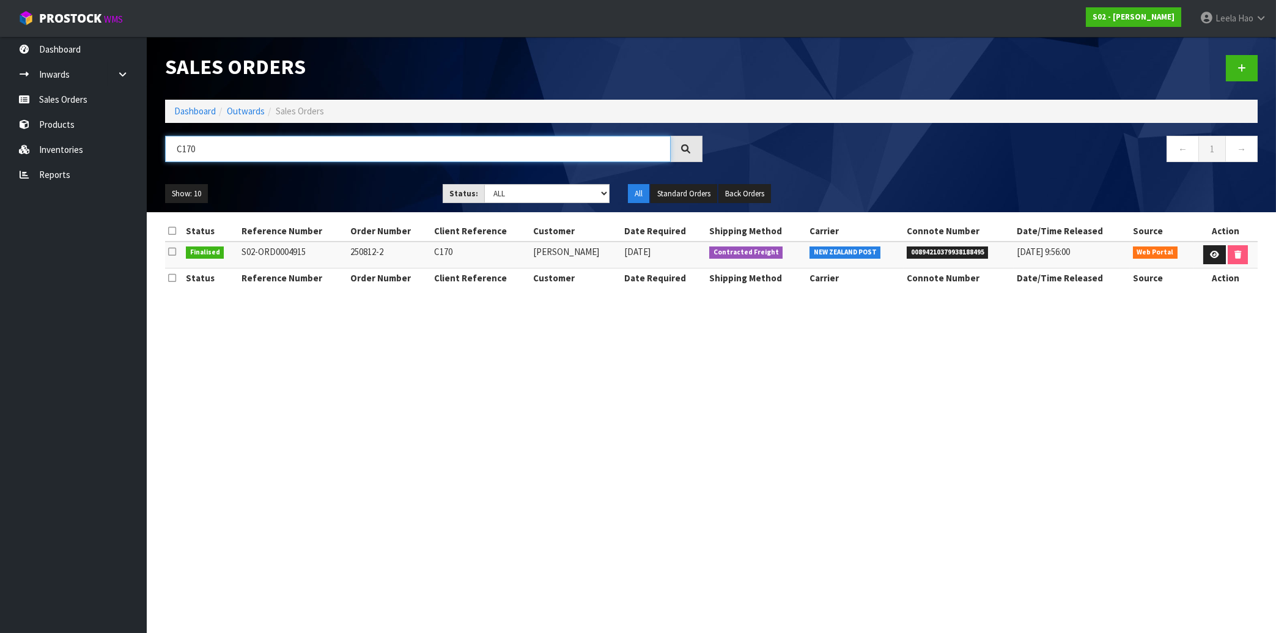
type input "C170"
